Goal: Transaction & Acquisition: Purchase product/service

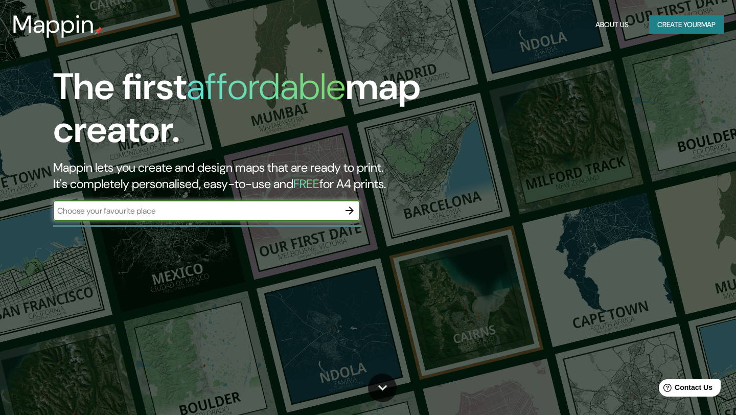
click at [173, 210] on input "text" at bounding box center [196, 211] width 286 height 12
type input "courtyard by marriott la paz"
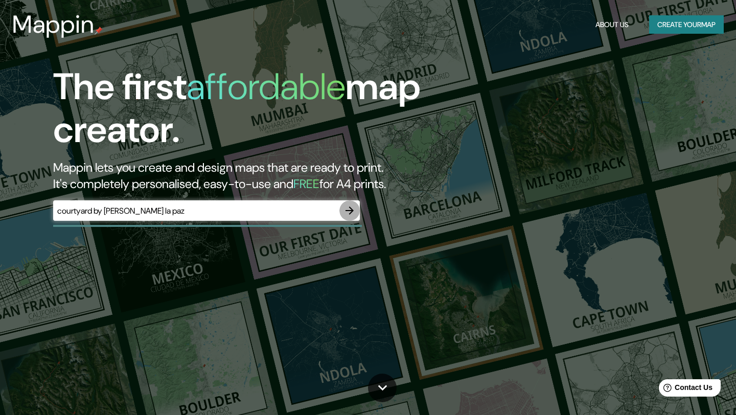
click at [351, 219] on button "button" at bounding box center [349, 210] width 20 height 20
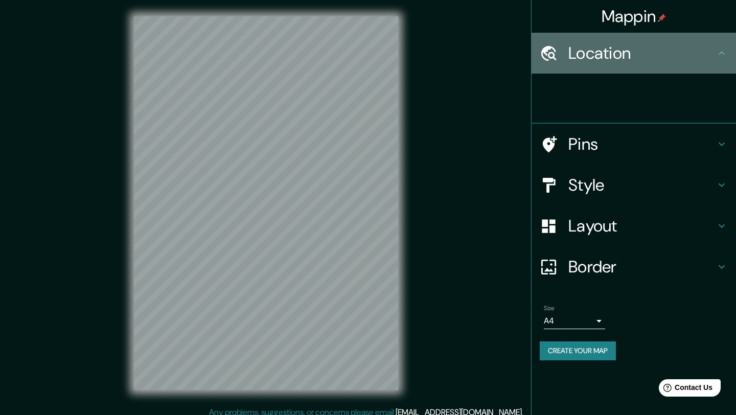
click at [587, 57] on h4 "Location" at bounding box center [641, 53] width 147 height 20
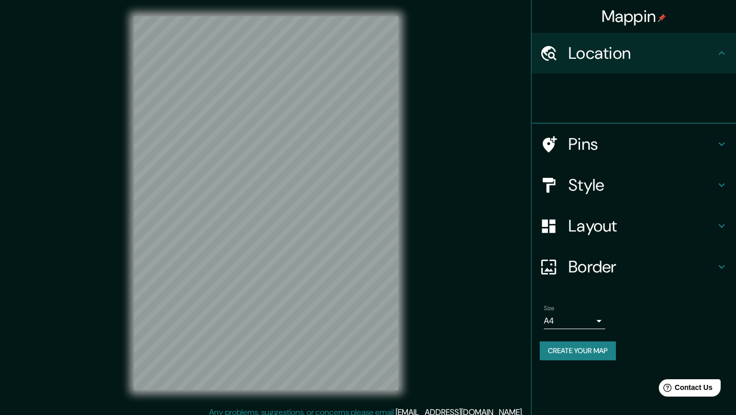
click at [590, 93] on div at bounding box center [638, 98] width 196 height 33
click at [599, 146] on h4 "Pins" at bounding box center [641, 144] width 147 height 20
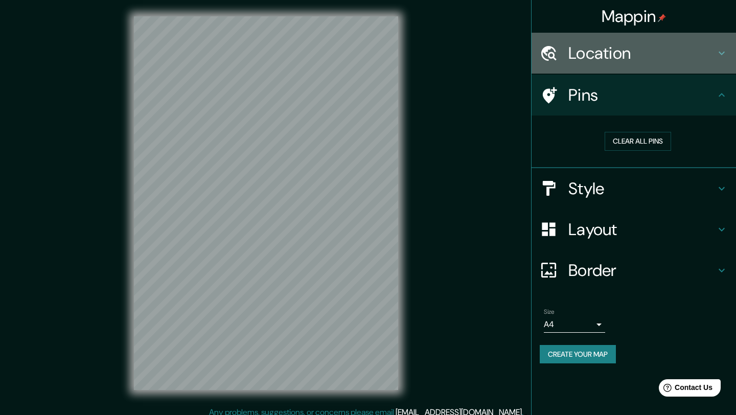
click at [720, 52] on icon at bounding box center [722, 53] width 12 height 12
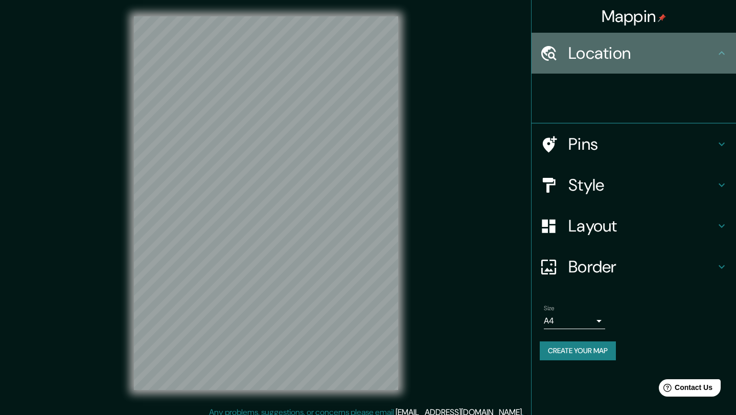
click at [587, 73] on div "Location" at bounding box center [634, 53] width 204 height 41
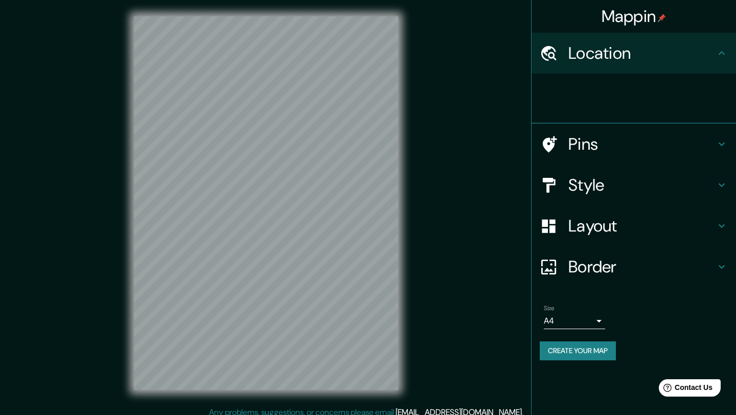
click at [577, 59] on h4 "Location" at bounding box center [641, 53] width 147 height 20
click at [558, 59] on div at bounding box center [554, 53] width 29 height 18
click at [578, 111] on div at bounding box center [638, 98] width 196 height 33
click at [574, 104] on div at bounding box center [638, 98] width 196 height 33
click at [567, 177] on div at bounding box center [554, 185] width 29 height 18
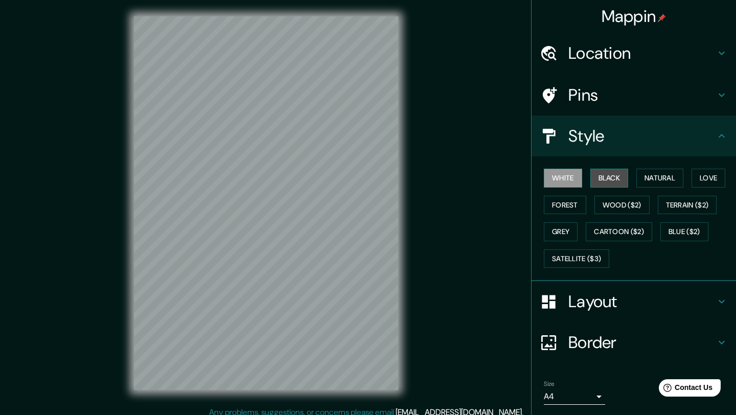
click at [615, 177] on button "Black" at bounding box center [609, 178] width 38 height 19
click at [570, 184] on button "White" at bounding box center [563, 178] width 38 height 19
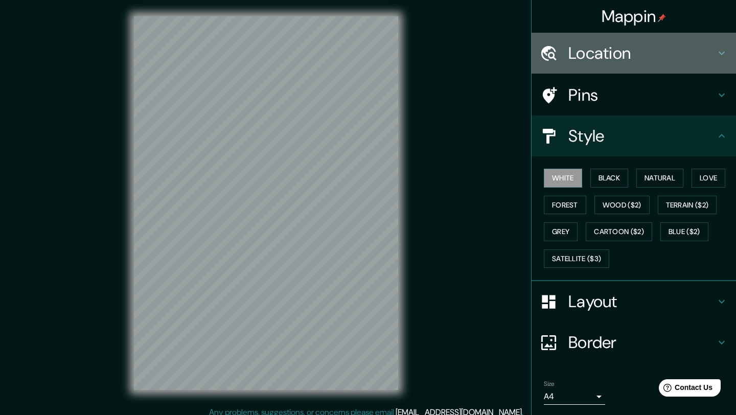
click at [571, 62] on h4 "Location" at bounding box center [641, 53] width 147 height 20
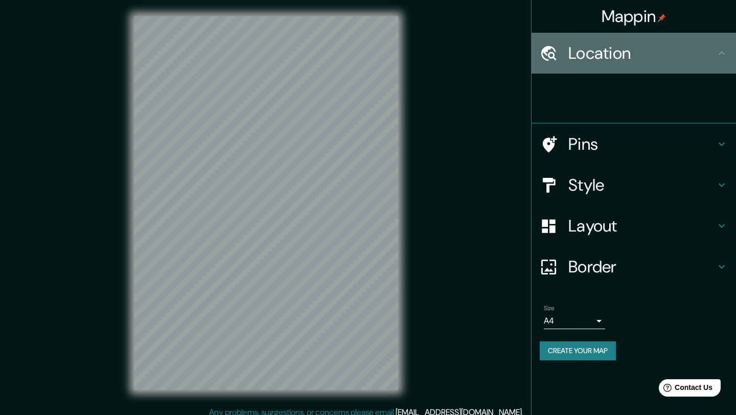
click at [581, 65] on div "Location" at bounding box center [634, 53] width 204 height 41
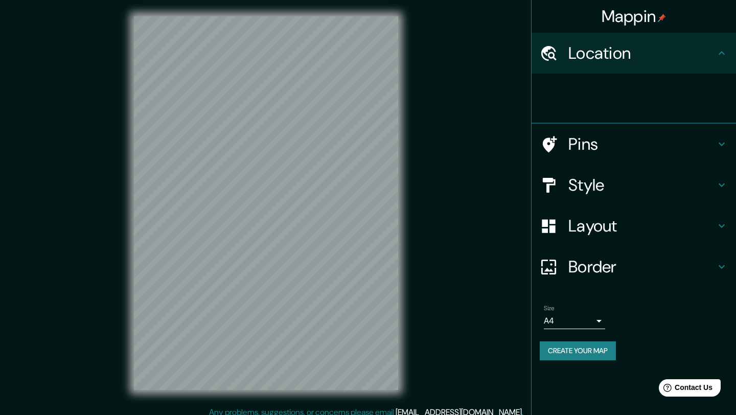
click at [588, 375] on div "Mappin Location Pins Style Layout Border Choose a border. Hint : you can make l…" at bounding box center [633, 207] width 205 height 415
click at [587, 340] on div "Size A4 single Create your map" at bounding box center [634, 335] width 188 height 68
click at [587, 347] on button "Create your map" at bounding box center [578, 351] width 76 height 19
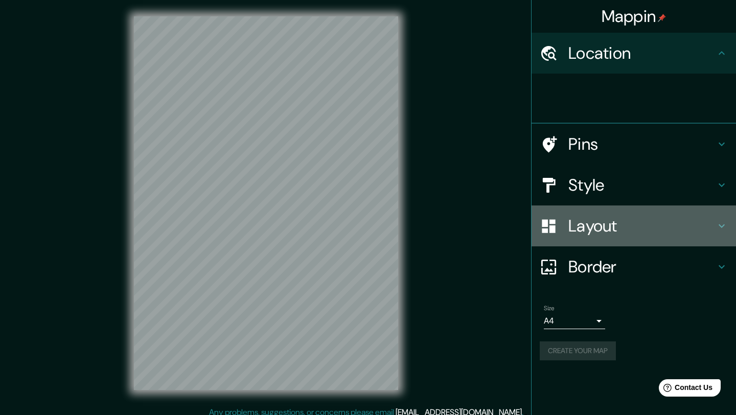
click at [593, 228] on h4 "Layout" at bounding box center [641, 226] width 147 height 20
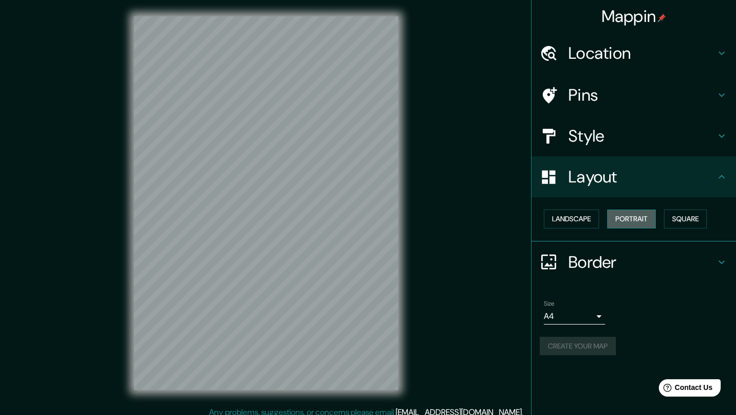
click at [618, 215] on button "Portrait" at bounding box center [631, 219] width 49 height 19
click at [633, 154] on div "Style" at bounding box center [634, 136] width 204 height 41
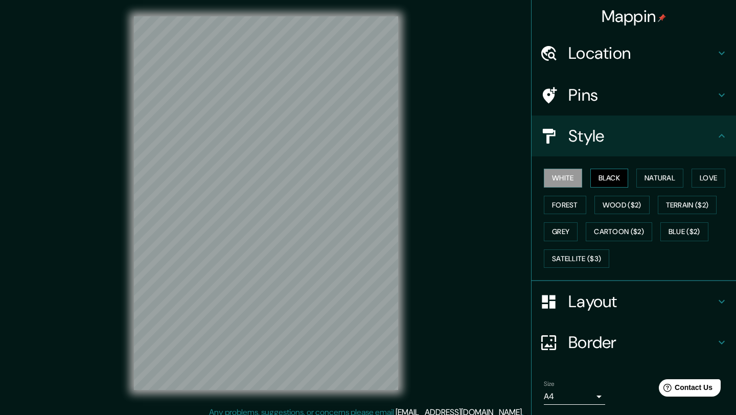
click at [625, 178] on button "Black" at bounding box center [609, 178] width 38 height 19
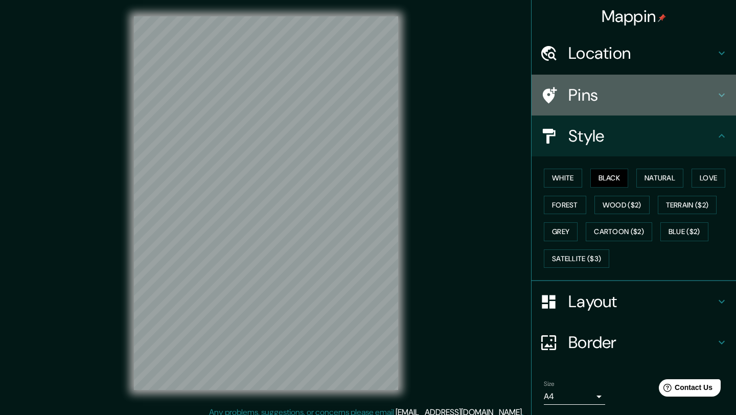
click at [606, 90] on h4 "Pins" at bounding box center [641, 95] width 147 height 20
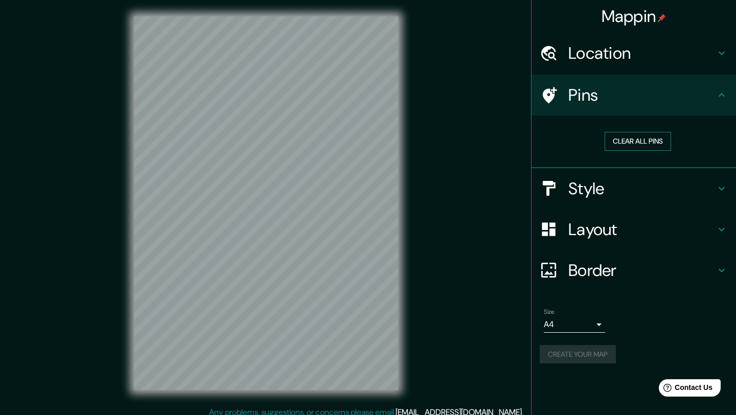
click at [638, 136] on button "Clear all pins" at bounding box center [638, 141] width 66 height 19
click at [580, 367] on div "Size A4 single Create your map" at bounding box center [634, 338] width 188 height 68
click at [580, 351] on button "Create your map" at bounding box center [578, 354] width 76 height 19
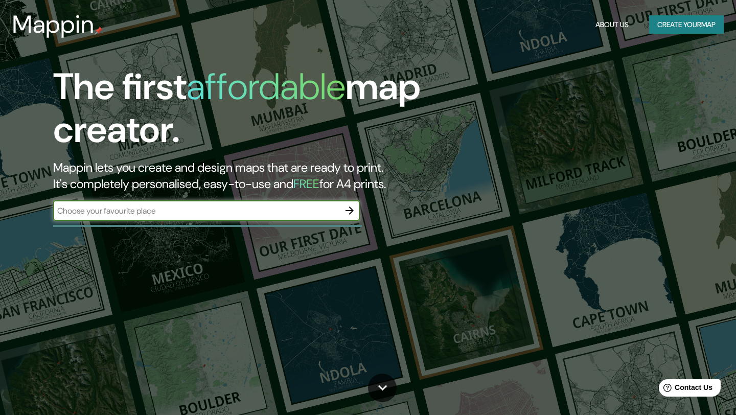
click at [221, 211] on input "text" at bounding box center [196, 211] width 286 height 12
click at [167, 258] on div "The first affordable map creator. Mappin lets you create and design maps that a…" at bounding box center [368, 207] width 736 height 415
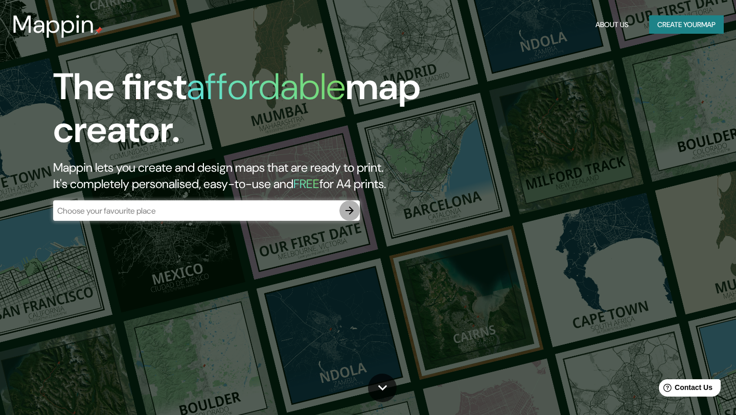
click at [357, 215] on button "button" at bounding box center [349, 210] width 20 height 20
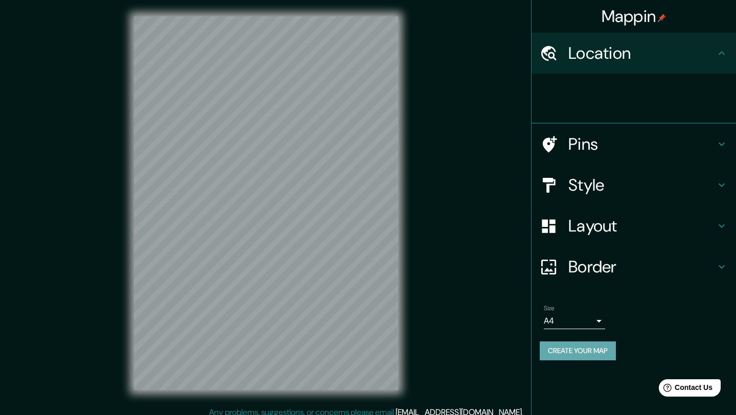
click at [590, 349] on button "Create your map" at bounding box center [578, 351] width 76 height 19
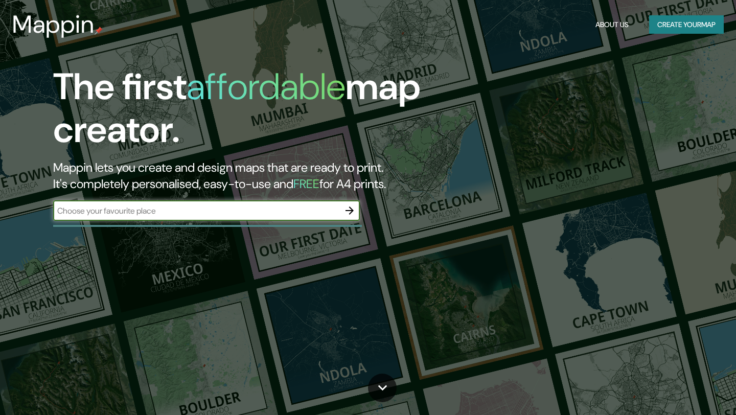
click at [156, 213] on input "text" at bounding box center [196, 211] width 286 height 12
type input "[URL][DOMAIN_NAME]"
click at [351, 214] on icon "button" at bounding box center [350, 210] width 12 height 12
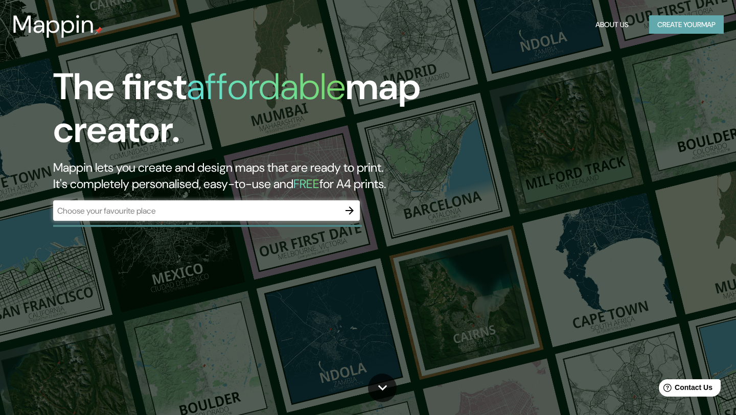
click at [661, 28] on button "Create your map" at bounding box center [686, 24] width 75 height 19
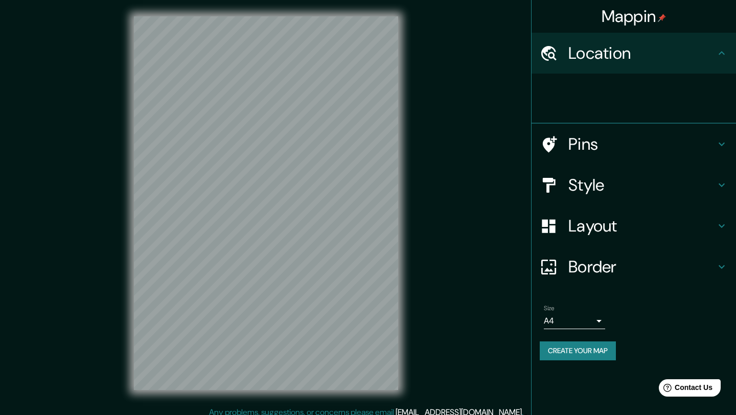
click at [577, 54] on h4 "Location" at bounding box center [641, 53] width 147 height 20
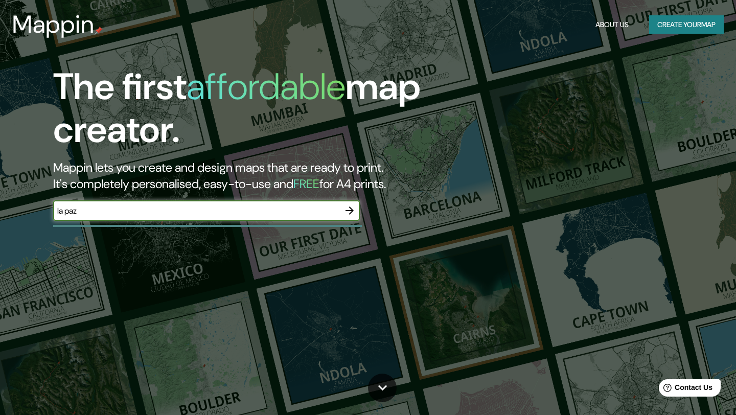
type input "la paz"
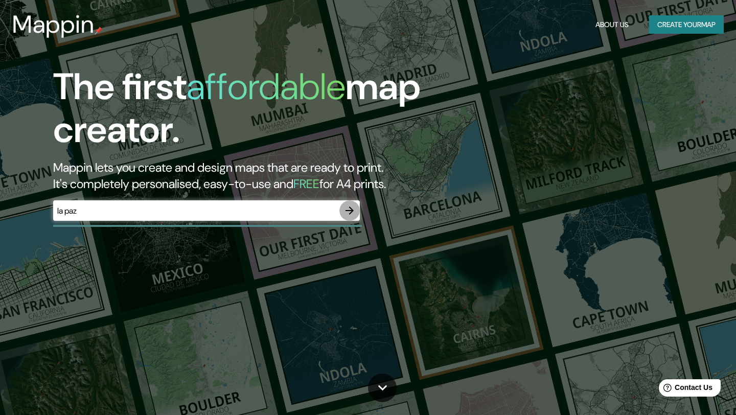
click at [354, 208] on icon "button" at bounding box center [350, 210] width 12 height 12
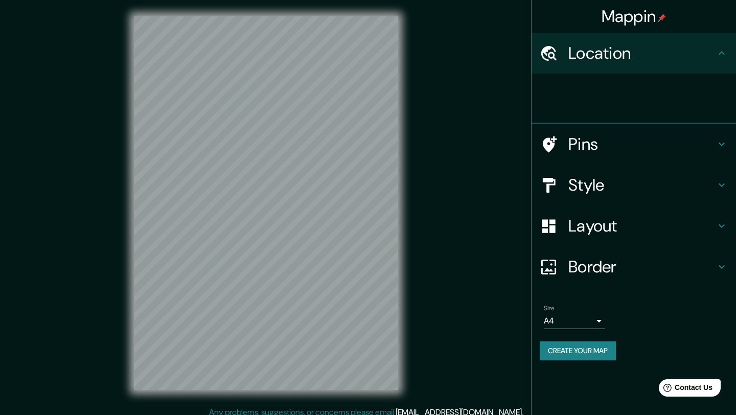
click at [653, 47] on h4 "Location" at bounding box center [641, 53] width 147 height 20
click at [728, 55] on div "Location" at bounding box center [634, 53] width 204 height 41
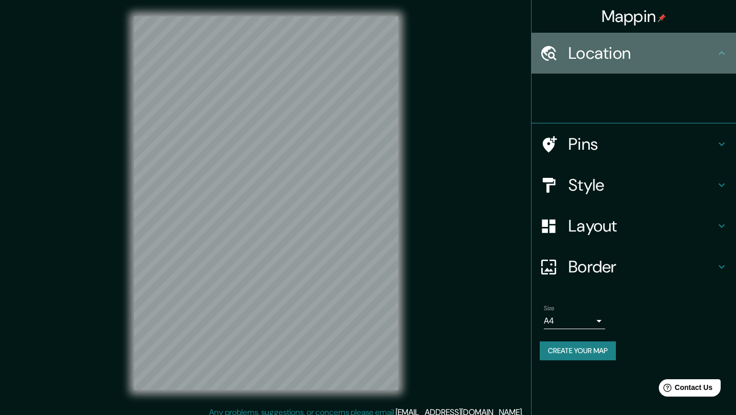
click at [722, 54] on icon at bounding box center [722, 53] width 12 height 12
click at [721, 54] on icon at bounding box center [722, 53] width 12 height 12
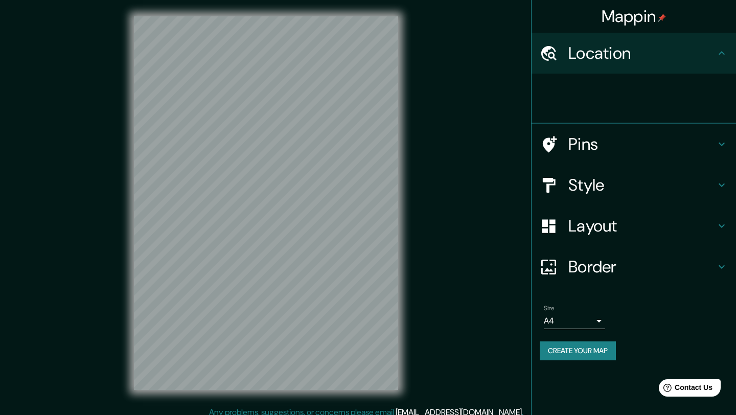
click at [721, 54] on icon at bounding box center [722, 53] width 12 height 12
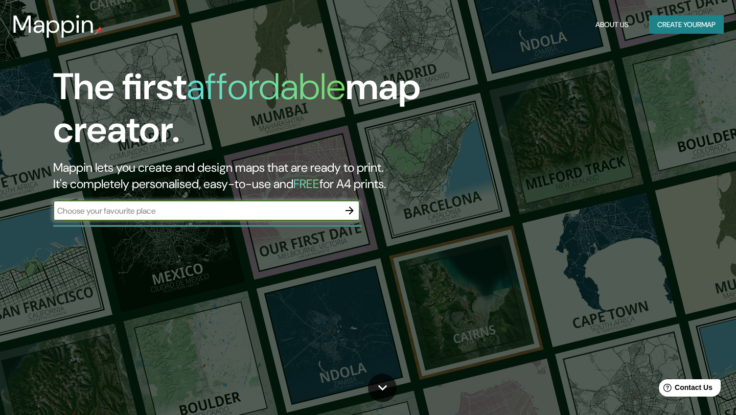
click at [300, 215] on input "text" at bounding box center [196, 211] width 286 height 12
type input "courtyard by marriott la paz"
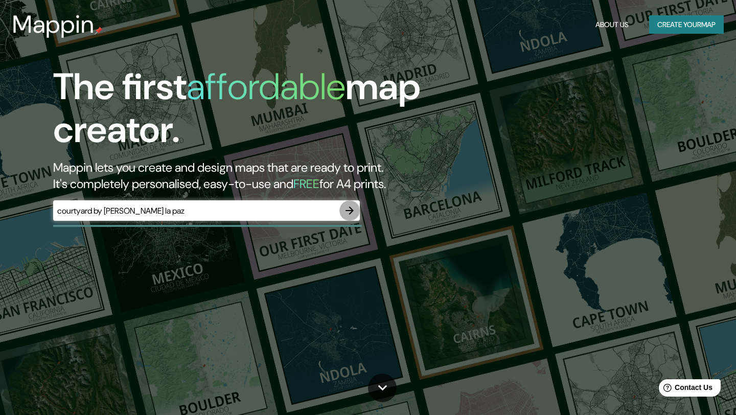
click at [352, 220] on button "button" at bounding box center [349, 210] width 20 height 20
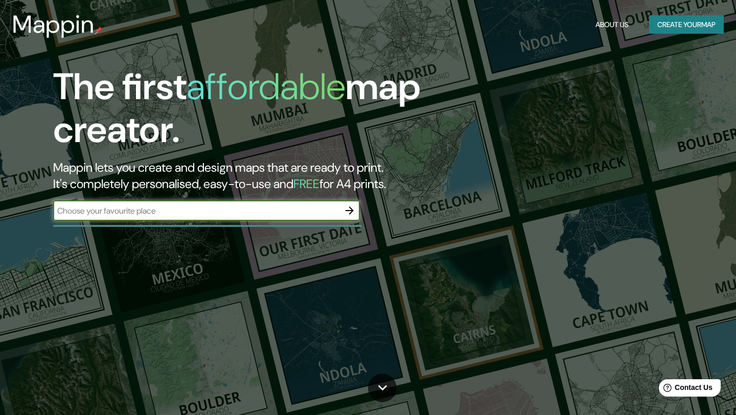
click at [200, 209] on input "text" at bounding box center [196, 211] width 286 height 12
type input "c"
type input "https://maps.app.goo.gl/ysCnyt6yPuU42w6X9"
click at [347, 213] on icon "button" at bounding box center [350, 210] width 12 height 12
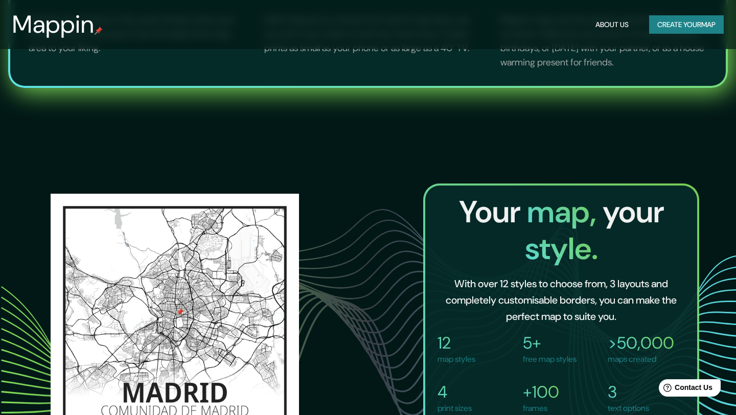
scroll to position [782, 0]
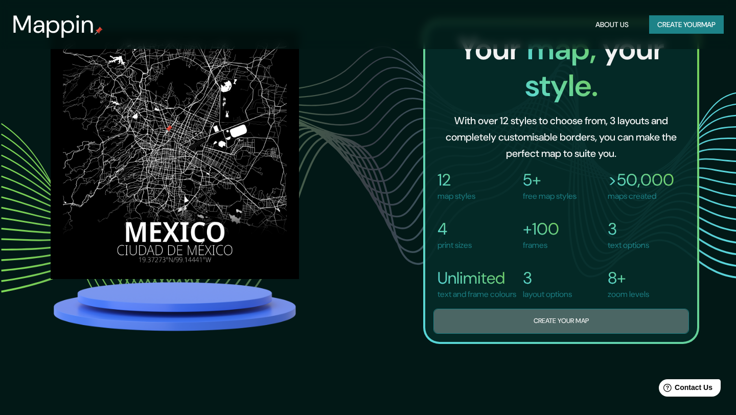
click at [519, 334] on button "Create your map" at bounding box center [562, 321] width 256 height 25
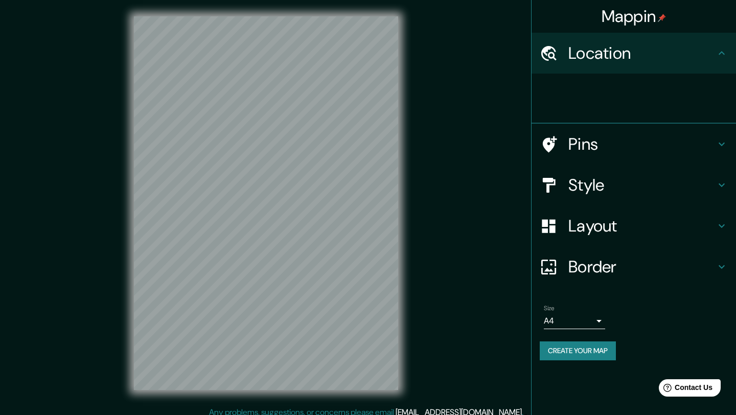
scroll to position [8, 0]
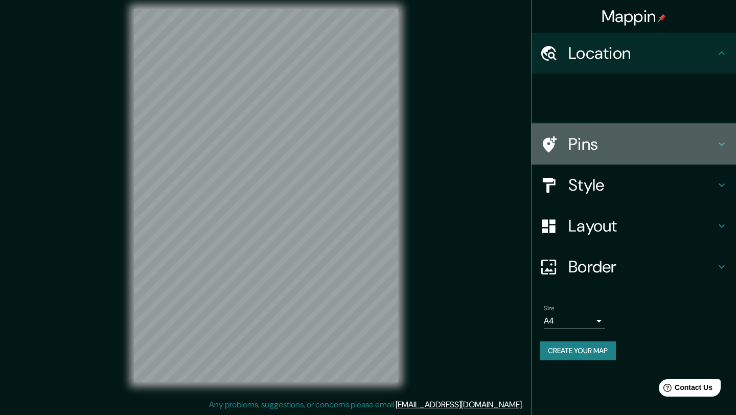
click at [597, 148] on h4 "Pins" at bounding box center [641, 144] width 147 height 20
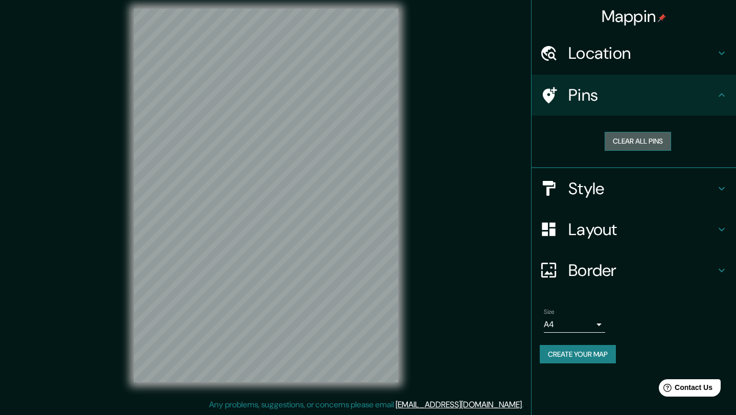
click at [637, 144] on button "Clear all pins" at bounding box center [638, 141] width 66 height 19
click at [558, 102] on div at bounding box center [554, 95] width 29 height 18
click at [658, 22] on h4 "Mappin" at bounding box center [634, 16] width 65 height 20
